Goal: Task Accomplishment & Management: Use online tool/utility

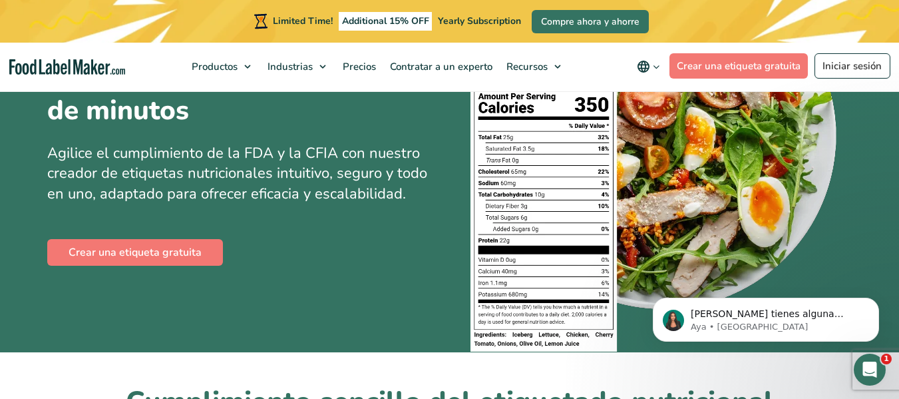
scroll to position [200, 0]
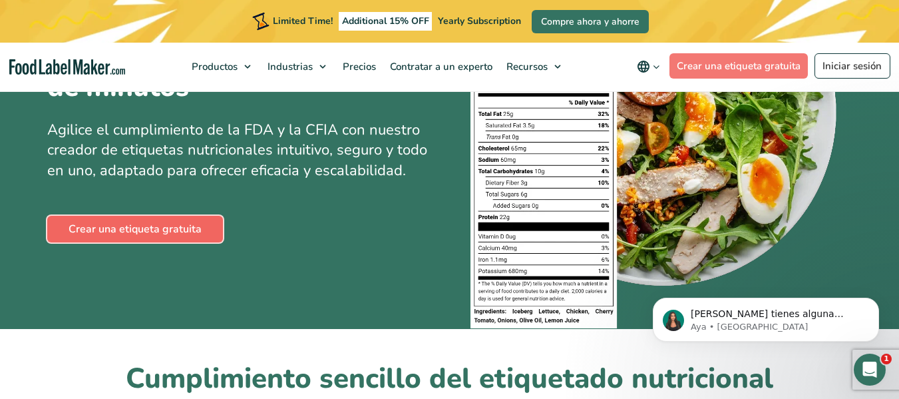
click at [163, 233] on link "Crear una etiqueta gratuita" at bounding box center [135, 229] width 176 height 27
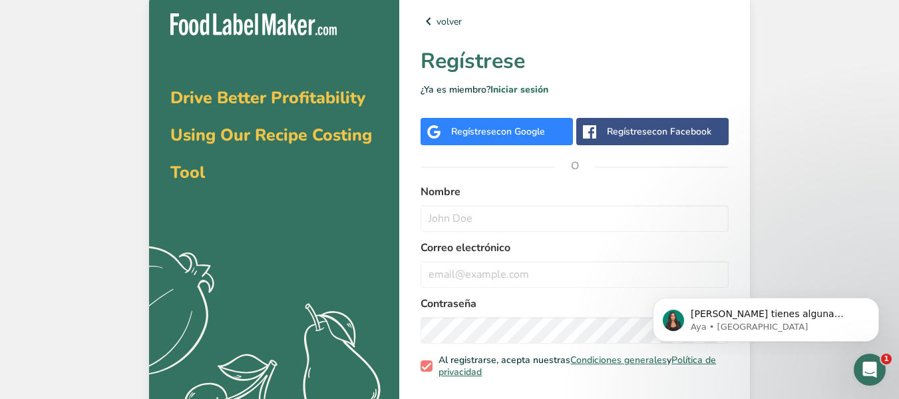
click at [518, 128] on span "con Google" at bounding box center [521, 131] width 49 height 13
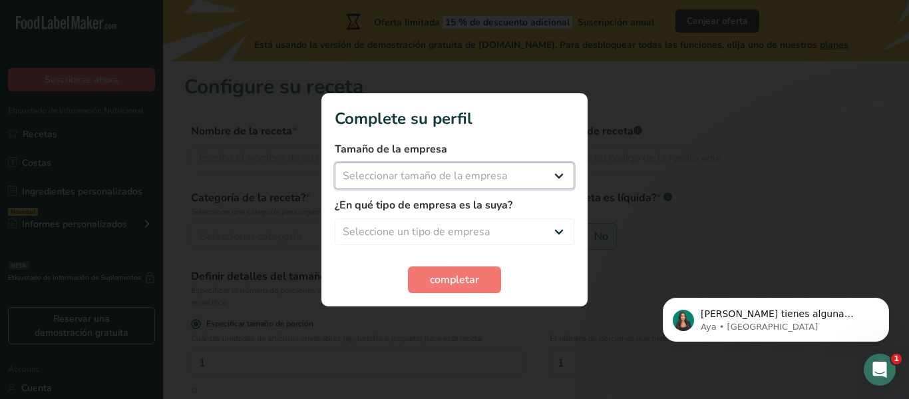
click at [533, 171] on select "Seleccionar tamaño de la empresa Menos de 10 empleados De 10 a 50 empleados De …" at bounding box center [455, 175] width 240 height 27
select select "1"
click at [335, 162] on select "Seleccionar tamaño de la empresa Menos de 10 empleados De 10 a 50 empleados De …" at bounding box center [455, 175] width 240 height 27
click at [471, 233] on select "Seleccione un tipo de empresa Fabricante de alimentos envasados Restaurante y c…" at bounding box center [455, 231] width 240 height 27
select select "4"
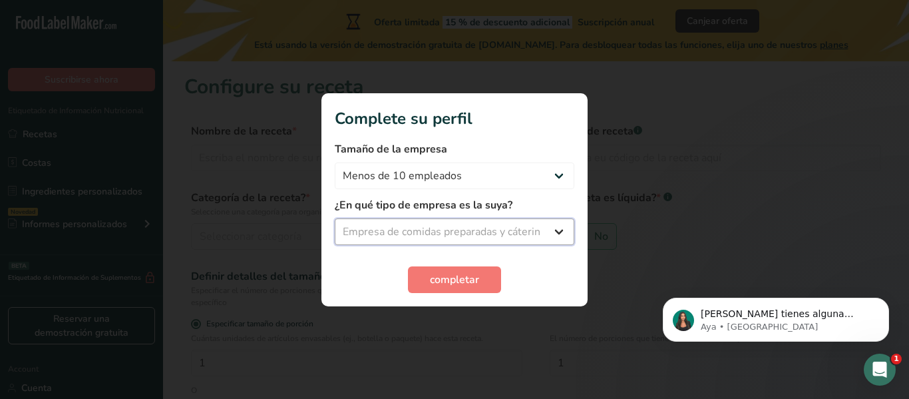
click at [335, 218] on select "Seleccione un tipo de empresa Fabricante de alimentos envasados Restaurante y c…" at bounding box center [455, 231] width 240 height 27
click at [431, 288] on button "completar" at bounding box center [454, 279] width 93 height 27
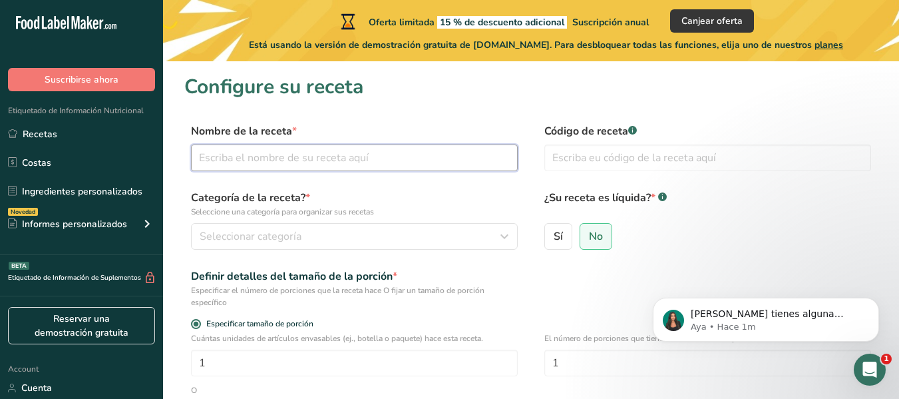
click at [302, 154] on input "text" at bounding box center [354, 157] width 327 height 27
type input "d"
type input "DEDITOS DE QUESO"
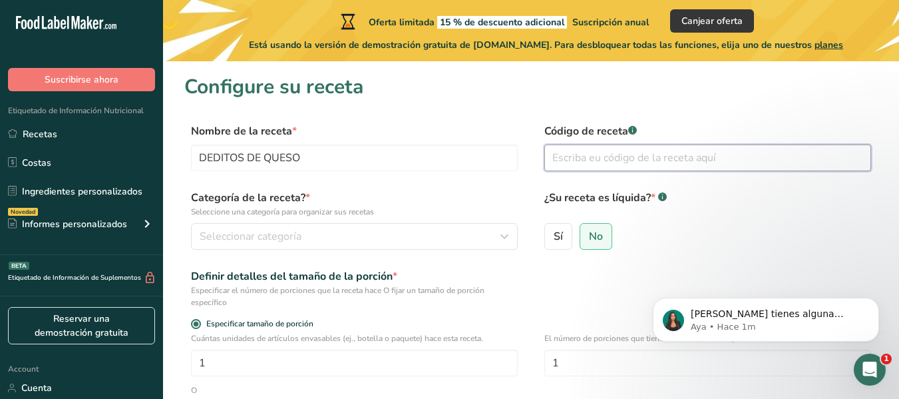
click at [573, 154] on input "text" at bounding box center [708, 157] width 327 height 27
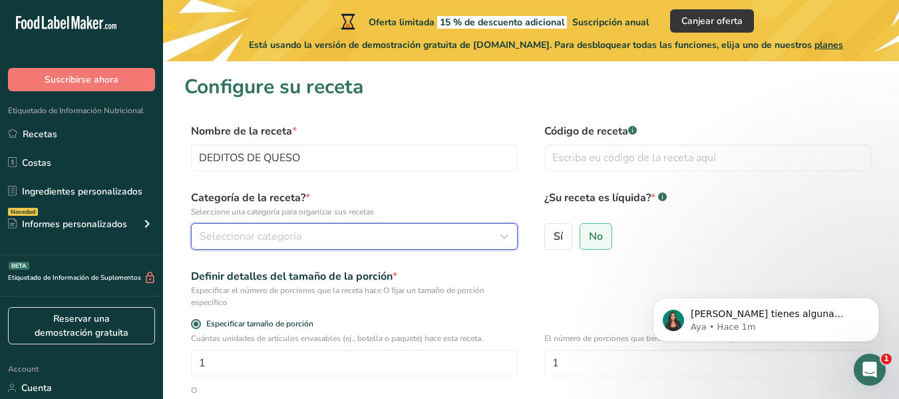
click at [271, 236] on span "Seleccionar categoría" at bounding box center [251, 236] width 102 height 16
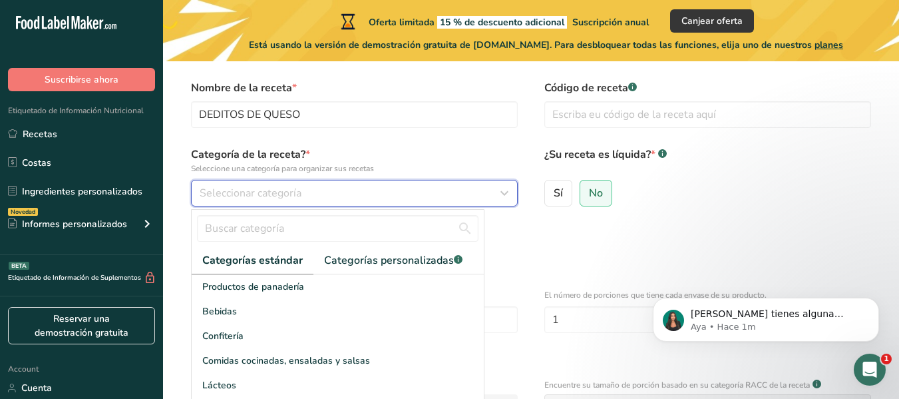
scroll to position [67, 0]
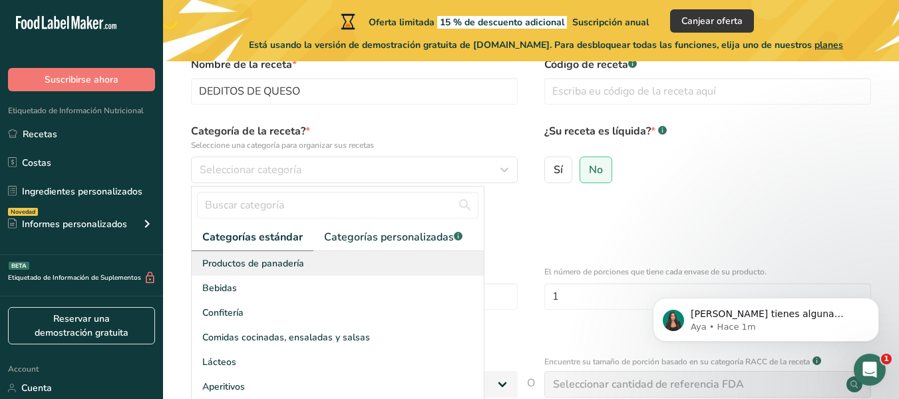
click at [278, 263] on span "Productos de panadería" at bounding box center [253, 263] width 102 height 14
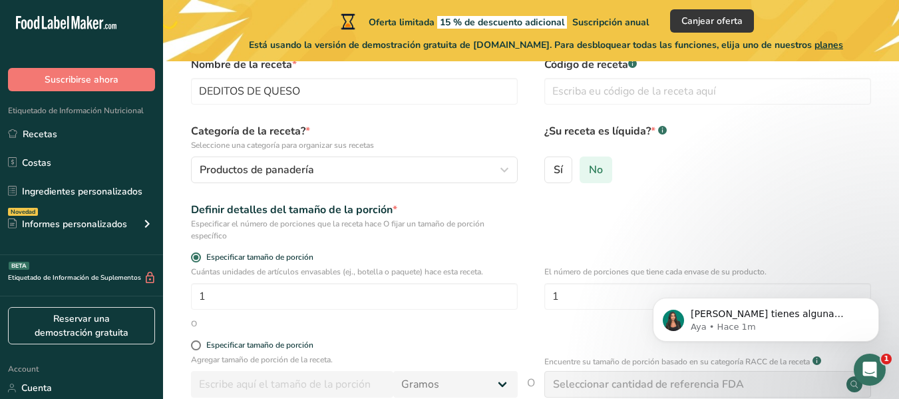
click at [599, 173] on span "No" at bounding box center [596, 169] width 14 height 13
click at [589, 173] on input "No" at bounding box center [585, 169] width 9 height 9
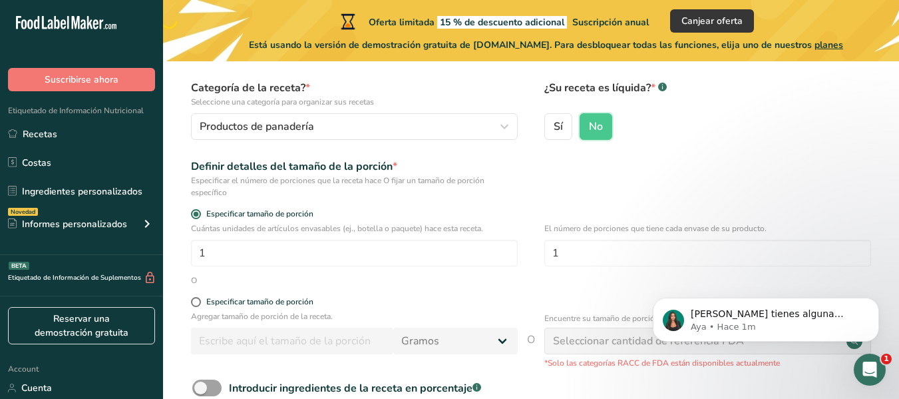
scroll to position [133, 0]
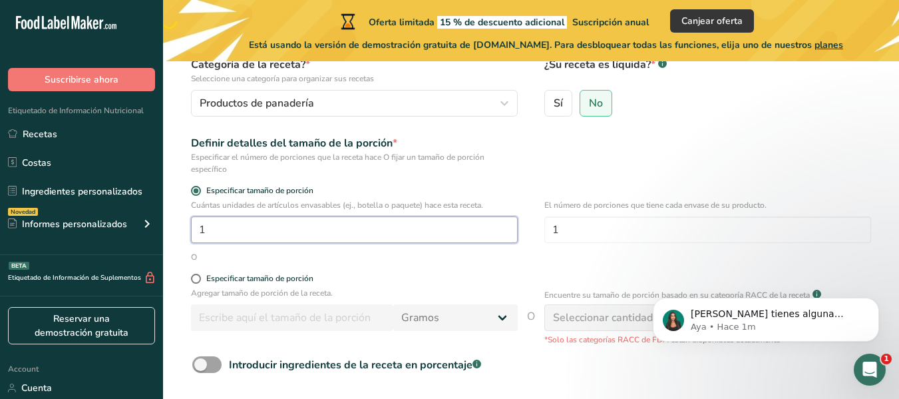
click at [294, 238] on input "1" at bounding box center [354, 229] width 327 height 27
type input "9"
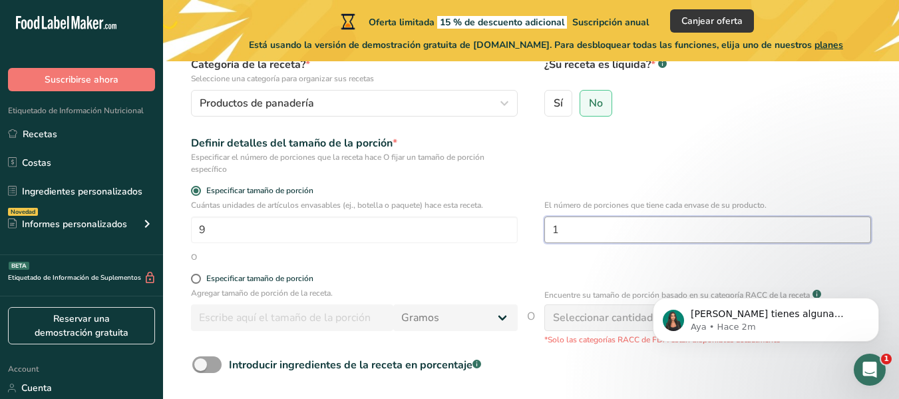
click at [595, 237] on input "1" at bounding box center [708, 229] width 327 height 27
type input "9"
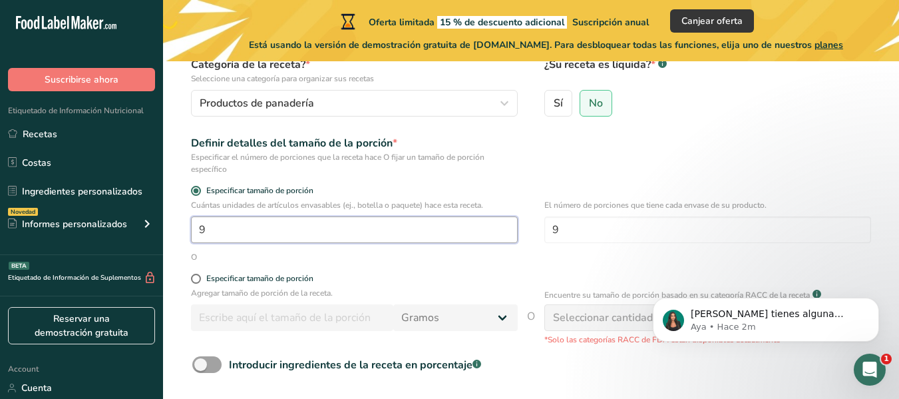
drag, startPoint x: 372, startPoint y: 228, endPoint x: 184, endPoint y: 235, distance: 188.6
click at [184, 235] on section "Configure su receta Nombre de la receta * DEDITOS DE QUESO Código de receta .a-…" at bounding box center [531, 198] width 736 height 541
type input "1"
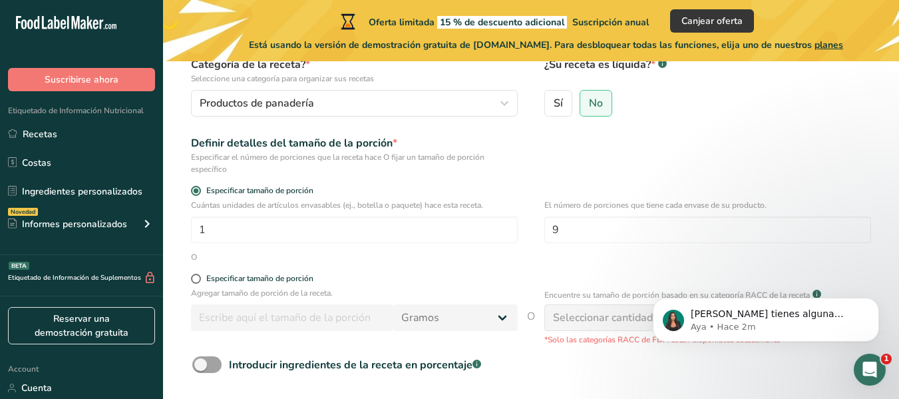
click at [335, 262] on div "O" at bounding box center [531, 257] width 694 height 12
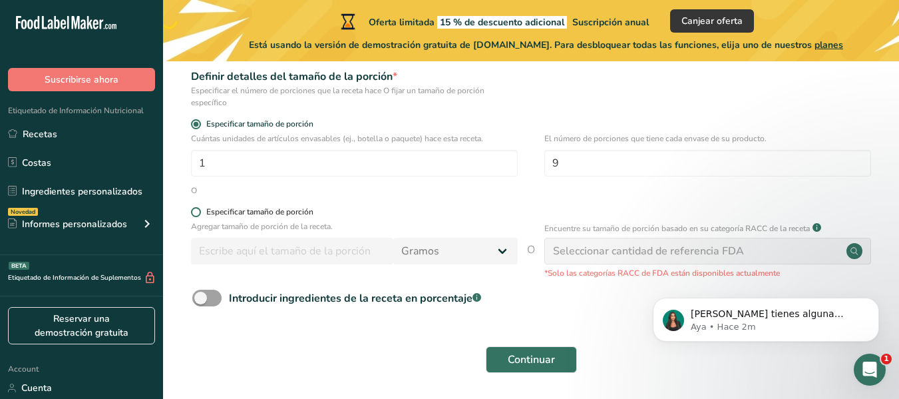
click at [193, 212] on span at bounding box center [196, 212] width 10 height 10
click at [193, 212] on input "Especificar tamaño de porción" at bounding box center [195, 212] width 9 height 9
radio input "true"
radio input "false"
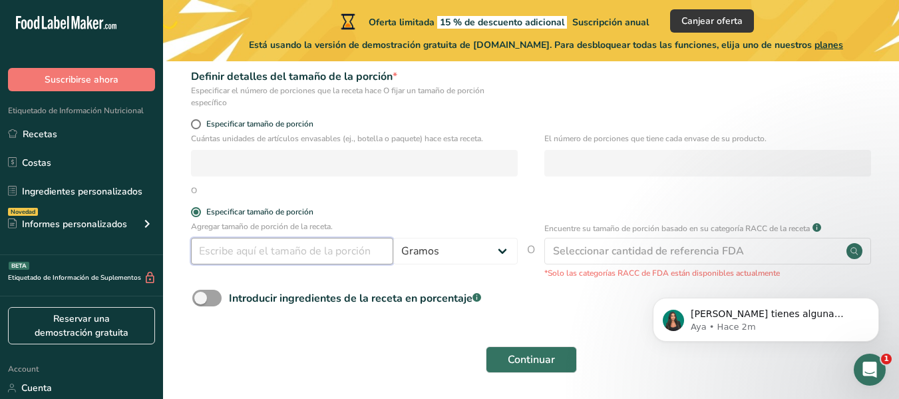
click at [218, 255] on input "number" at bounding box center [292, 251] width 202 height 27
type input "28"
click at [370, 274] on div "Agregar tamaño de porción de la receta. 28 Gramos kg mg mcg libras onza litro m…" at bounding box center [531, 249] width 694 height 59
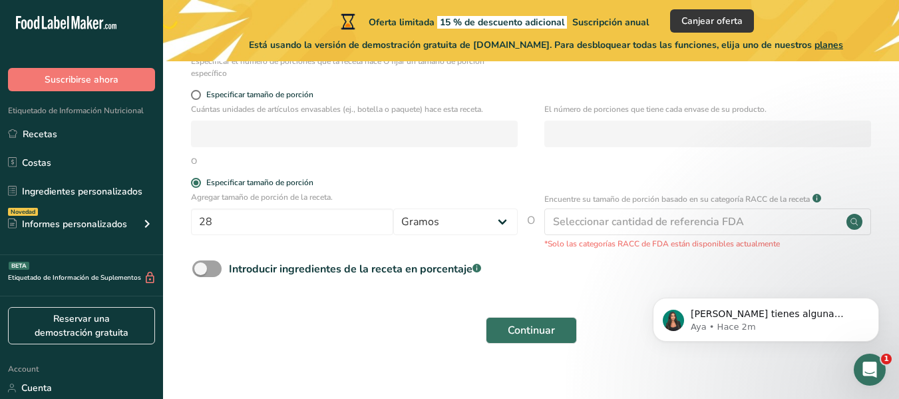
scroll to position [246, 0]
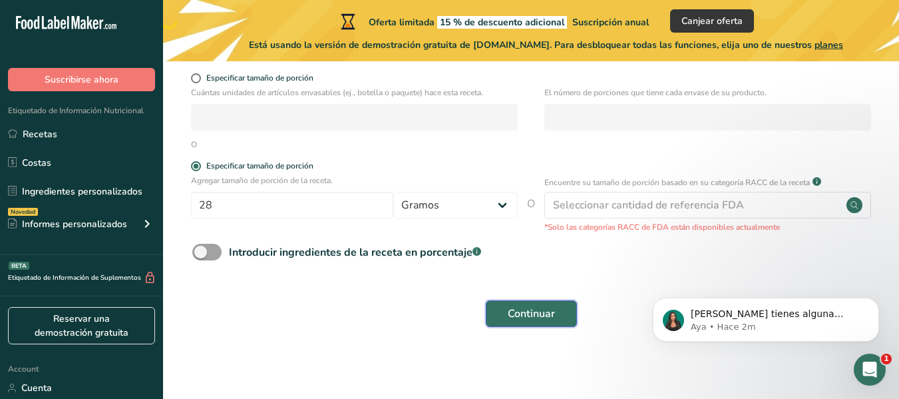
click at [532, 314] on span "Continuar" at bounding box center [531, 314] width 47 height 16
